Goal: Information Seeking & Learning: Find specific page/section

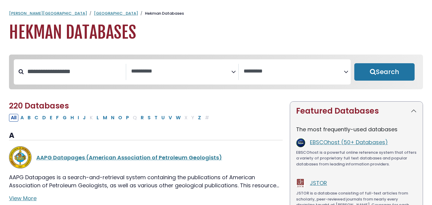
select select "Database Subject Filter"
select select "Database Vendors Filter"
click at [107, 73] on input "Search database by title or keyword" at bounding box center [75, 72] width 102 height 10
click at [146, 73] on textarea "Search" at bounding box center [181, 71] width 100 height 6
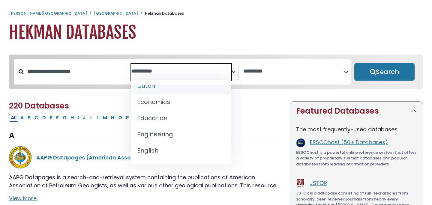
scroll to position [186, 0]
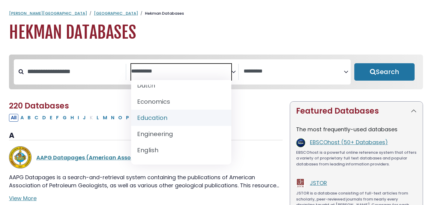
select select "*****"
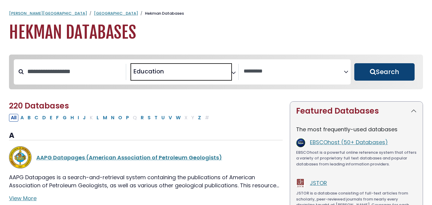
click at [394, 68] on button "Search" at bounding box center [385, 71] width 60 height 17
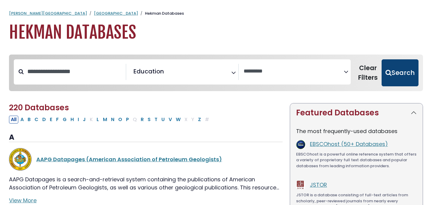
select select "Database Vendors Filter"
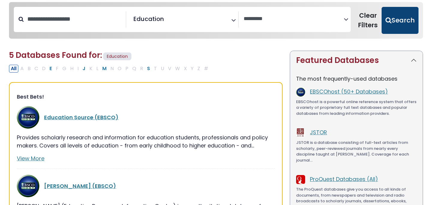
scroll to position [57, 0]
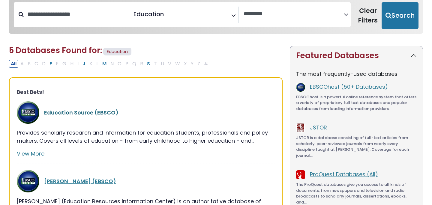
click at [106, 110] on link "Education Source (EBSCO)" at bounding box center [81, 113] width 74 height 8
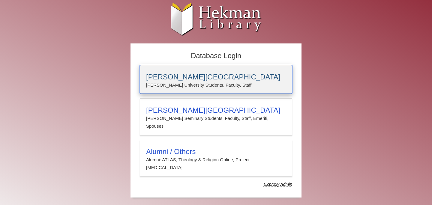
click at [209, 80] on h3 "[PERSON_NAME][GEOGRAPHIC_DATA]" at bounding box center [216, 77] width 140 height 8
